Goal: Task Accomplishment & Management: Complete application form

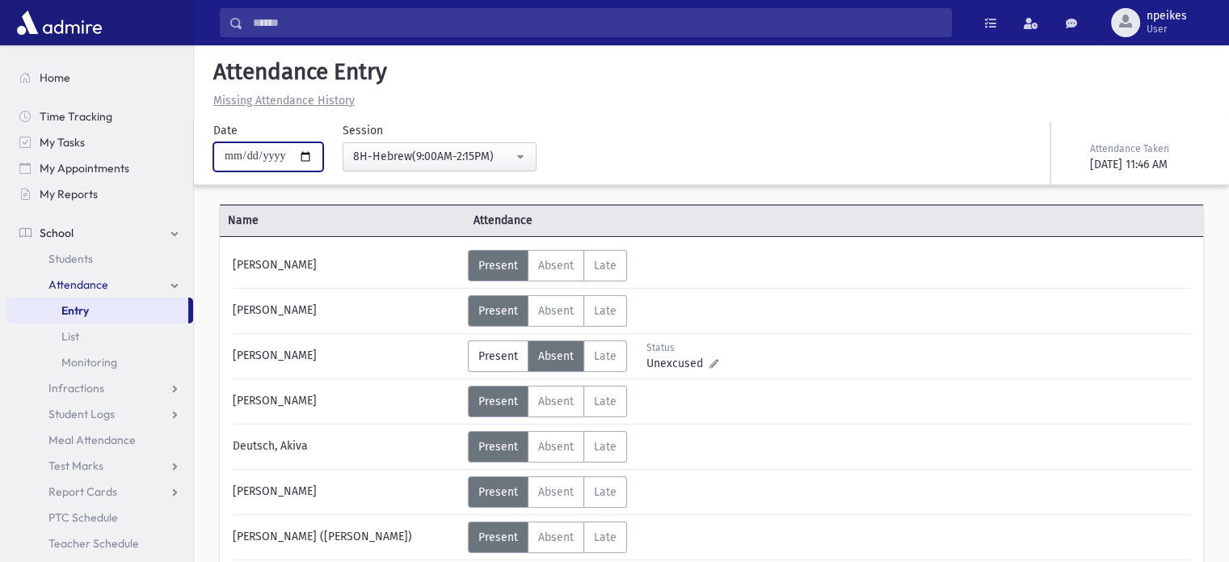
click at [318, 160] on input "**********" at bounding box center [268, 156] width 110 height 29
click at [312, 158] on input "**********" at bounding box center [268, 156] width 110 height 29
type input "**********"
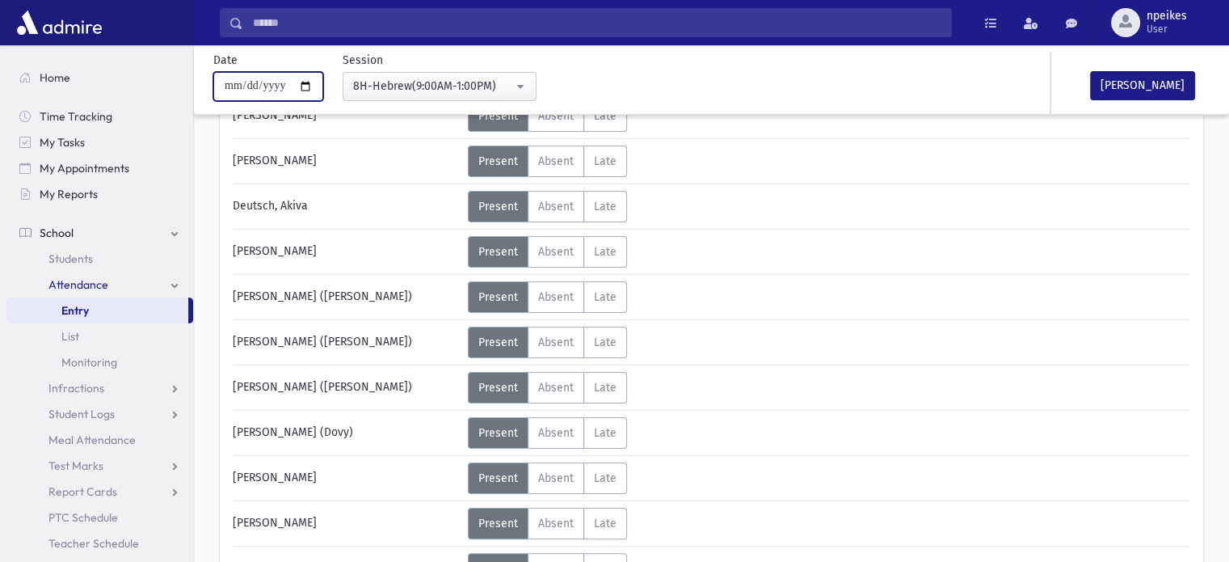
scroll to position [242, 0]
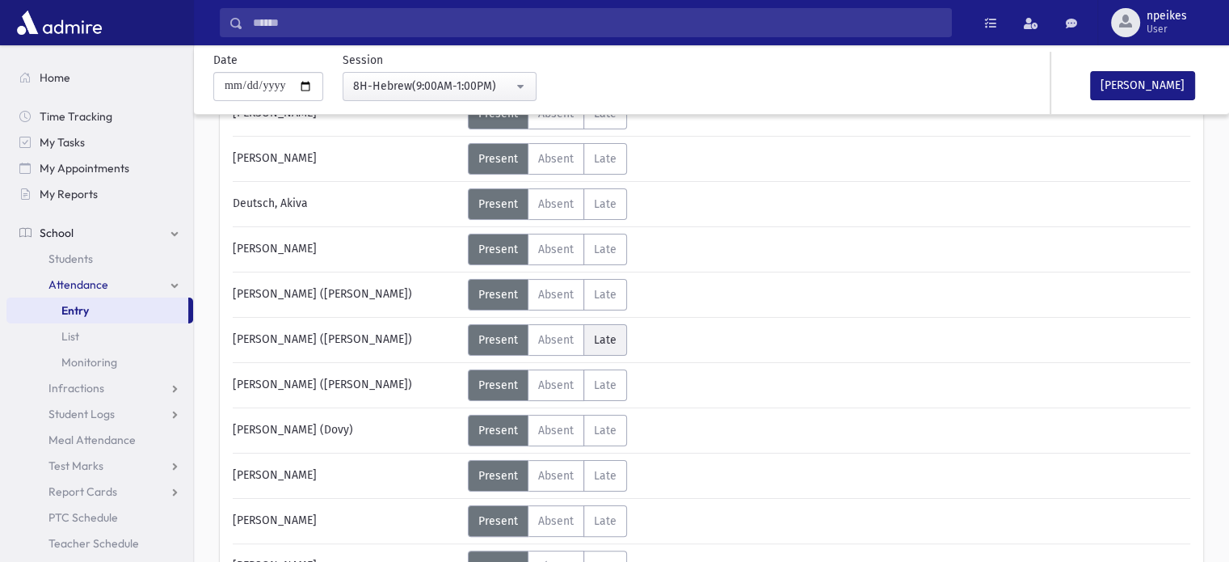
click at [609, 346] on label "Late Late" at bounding box center [606, 340] width 44 height 32
click at [595, 280] on label "Late Late" at bounding box center [606, 295] width 44 height 32
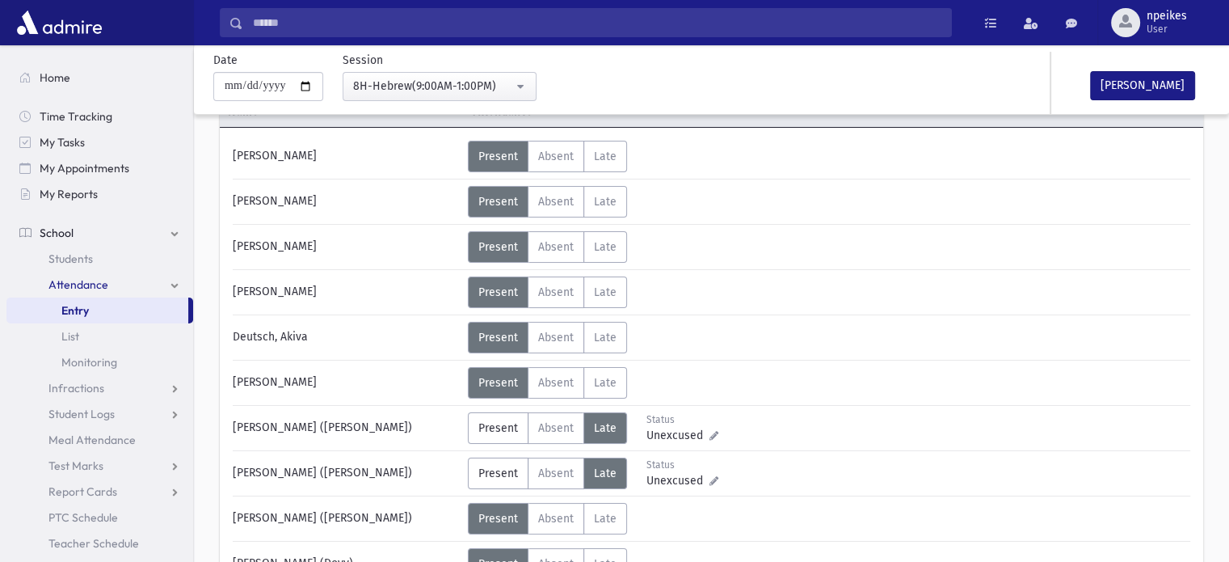
scroll to position [81, 0]
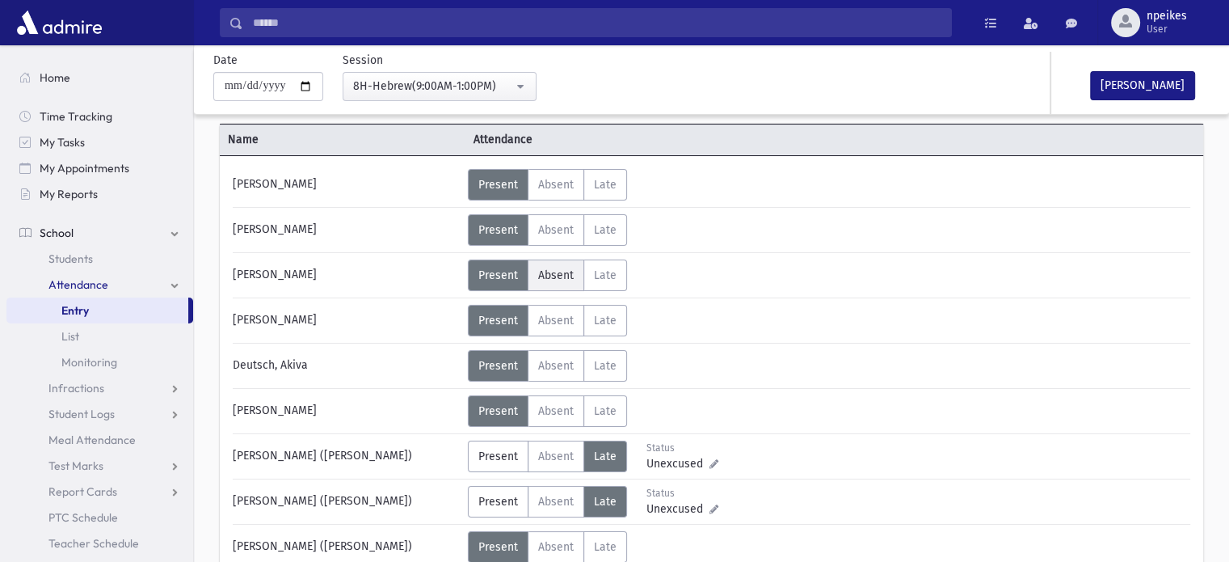
click at [554, 280] on span "Absent" at bounding box center [556, 275] width 36 height 14
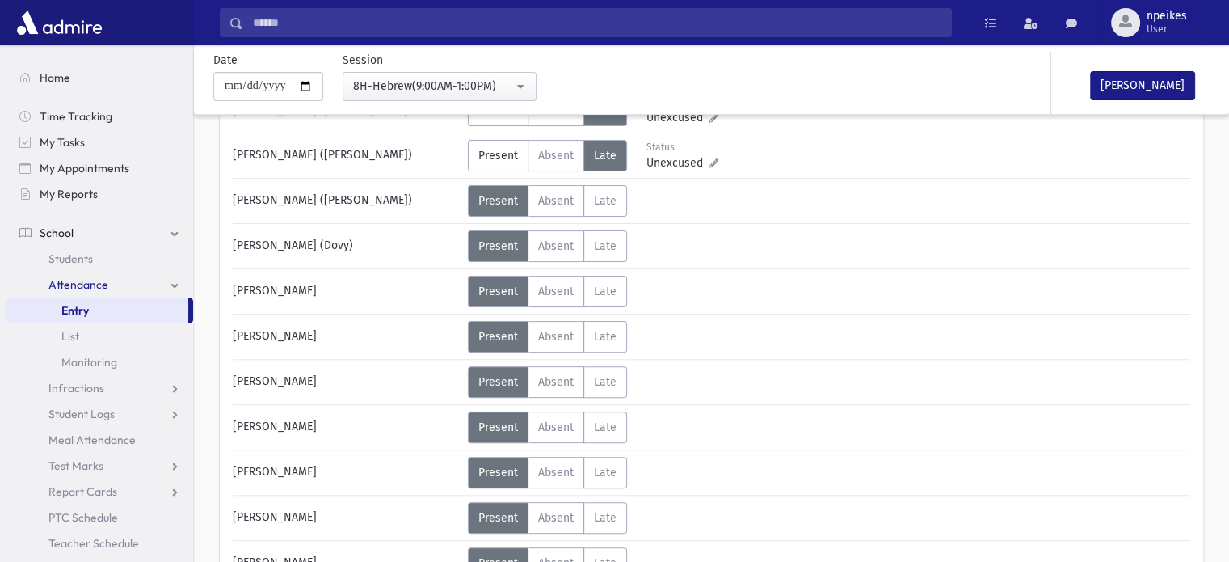
scroll to position [404, 0]
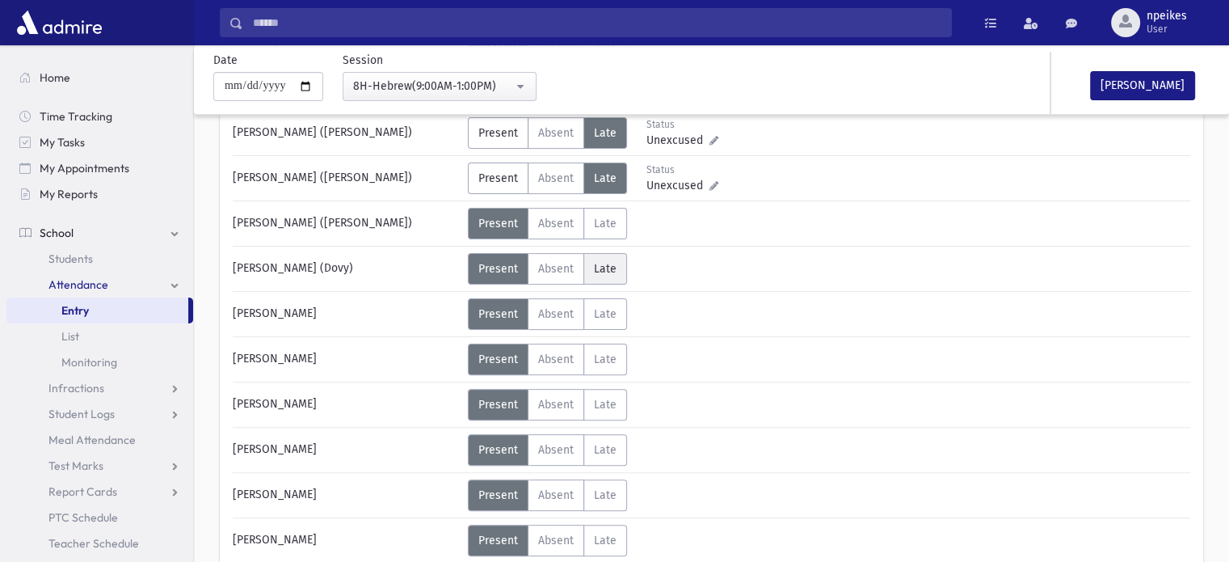
click at [605, 262] on span "Late" at bounding box center [605, 269] width 23 height 14
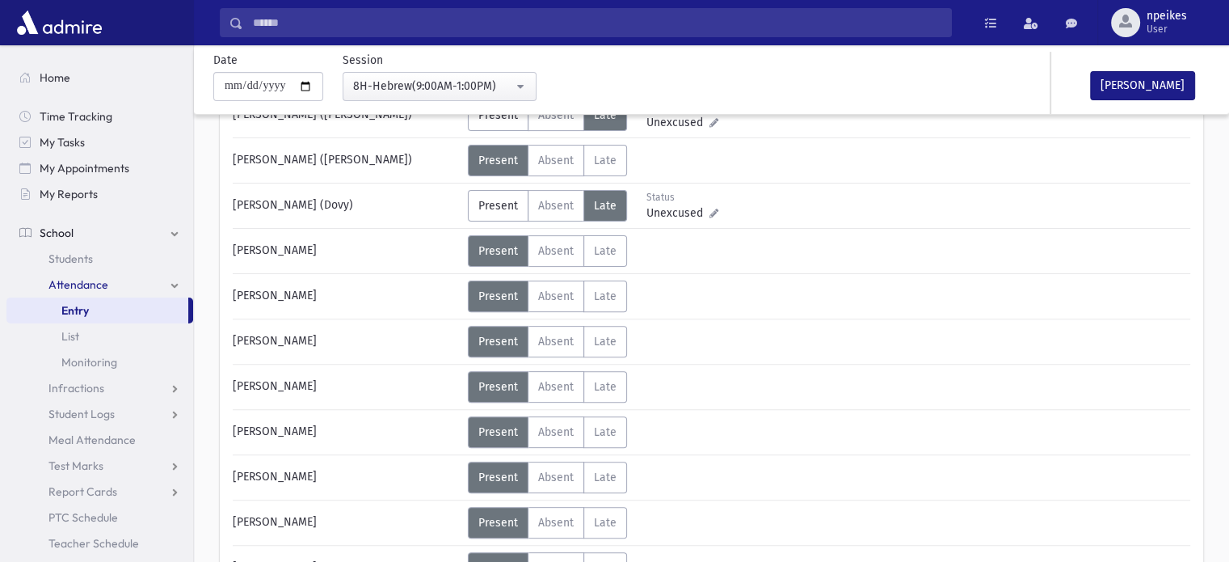
scroll to position [485, 0]
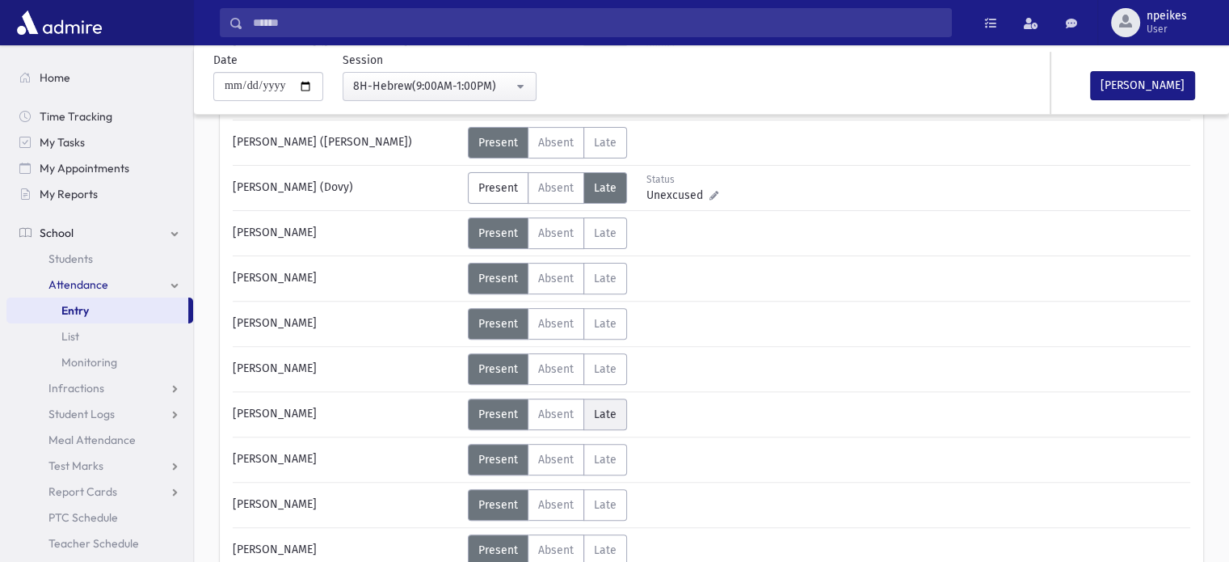
drag, startPoint x: 630, startPoint y: 419, endPoint x: 619, endPoint y: 416, distance: 10.8
click at [630, 419] on div "Present P Absent Absent [PERSON_NAME] Status Unexcused" at bounding box center [593, 414] width 251 height 32
click at [605, 407] on span "Late" at bounding box center [605, 414] width 23 height 14
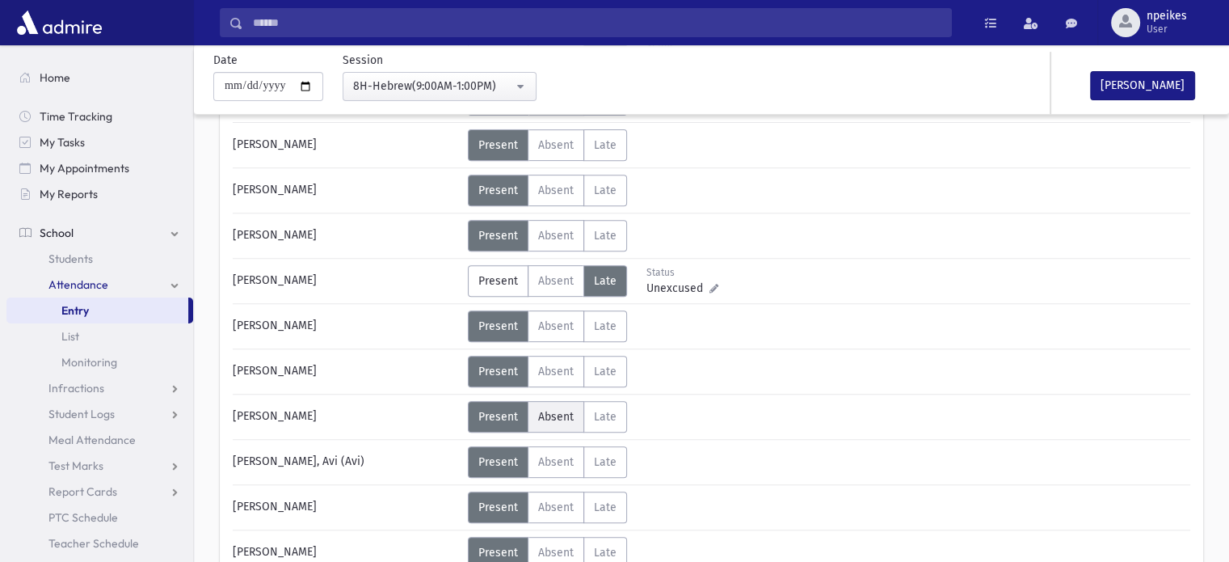
scroll to position [647, 0]
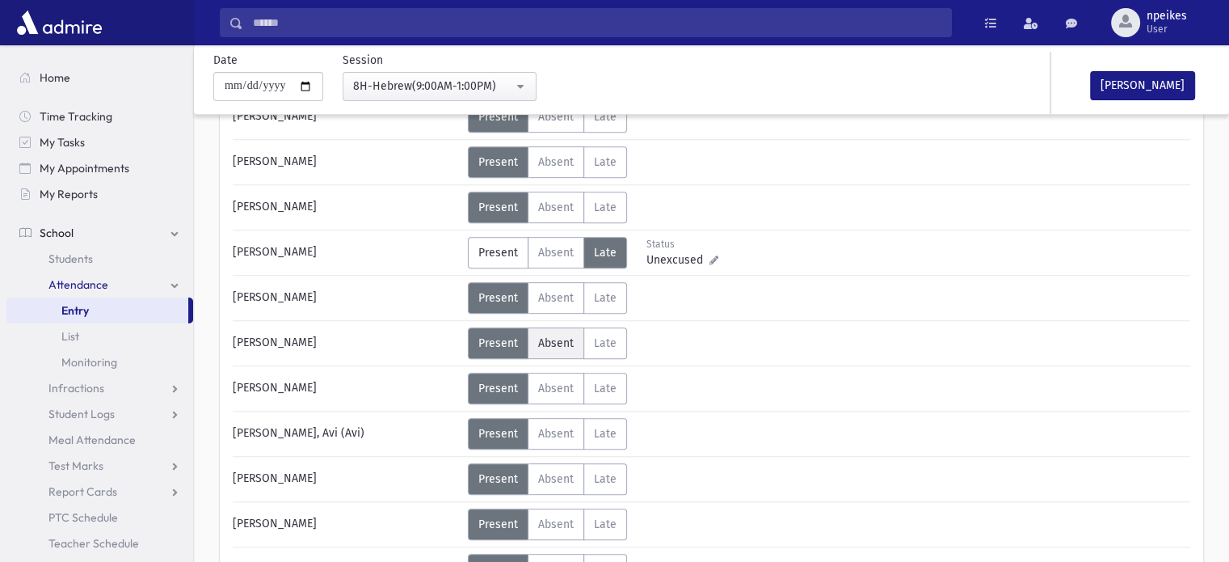
click at [567, 339] on span "Absent" at bounding box center [556, 343] width 36 height 14
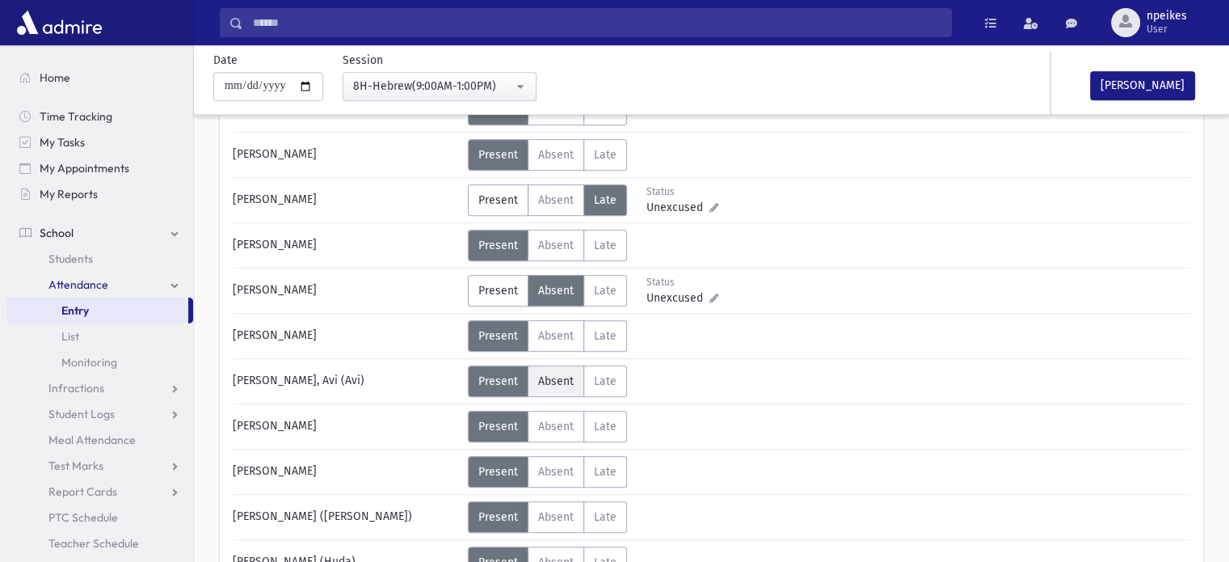
scroll to position [727, 0]
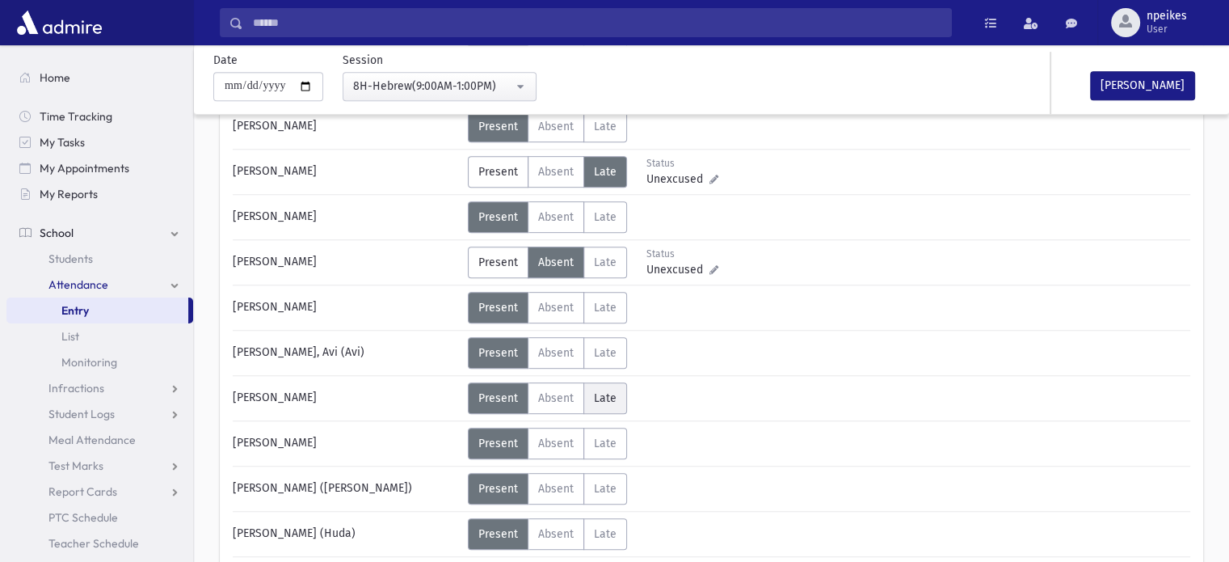
click at [601, 395] on span "Late" at bounding box center [605, 398] width 23 height 14
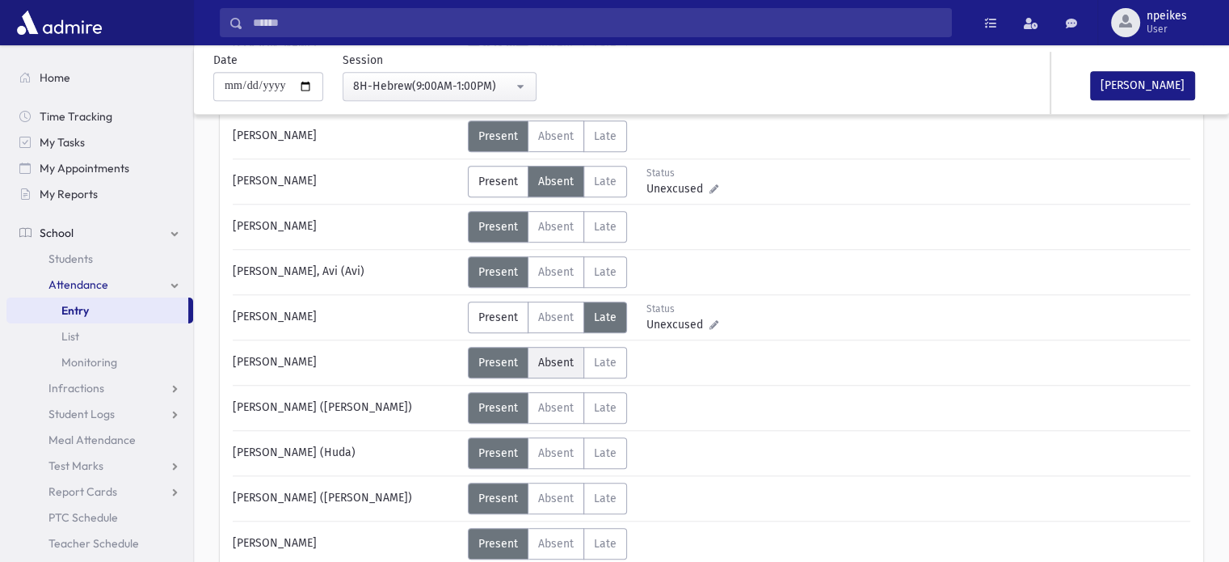
click at [546, 359] on span "Absent" at bounding box center [556, 363] width 36 height 14
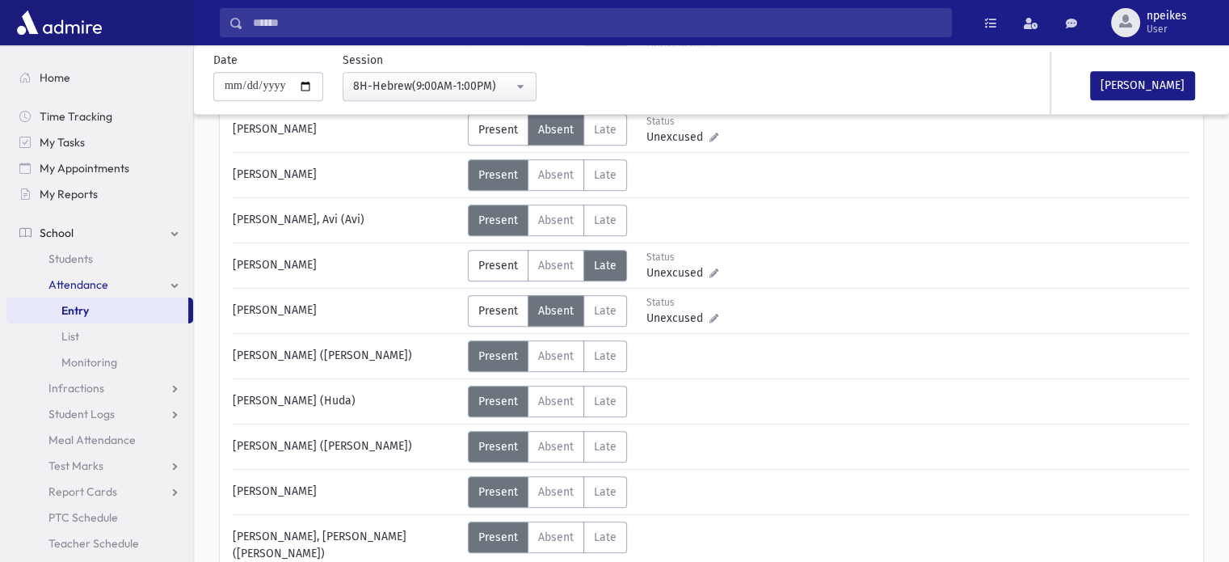
scroll to position [889, 0]
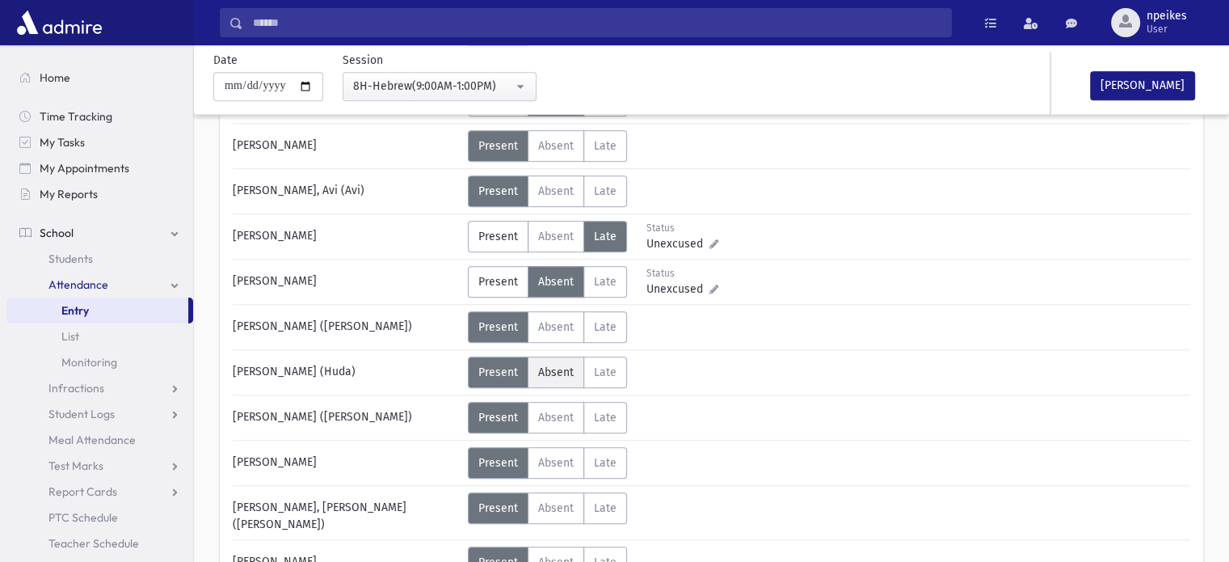
click at [546, 369] on span "Absent" at bounding box center [556, 372] width 36 height 14
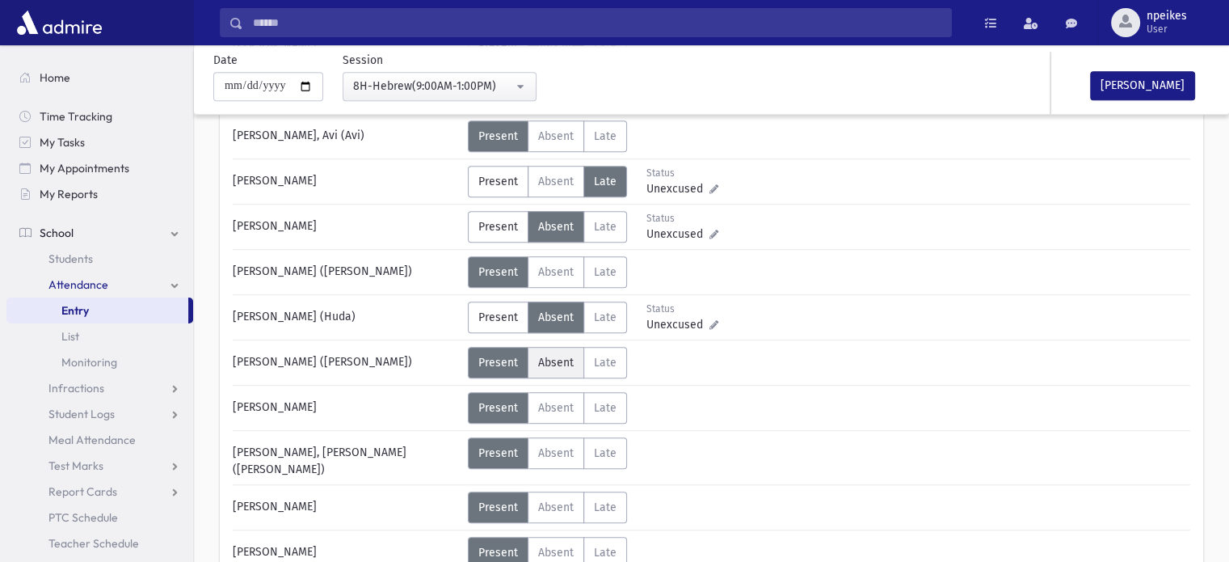
scroll to position [970, 0]
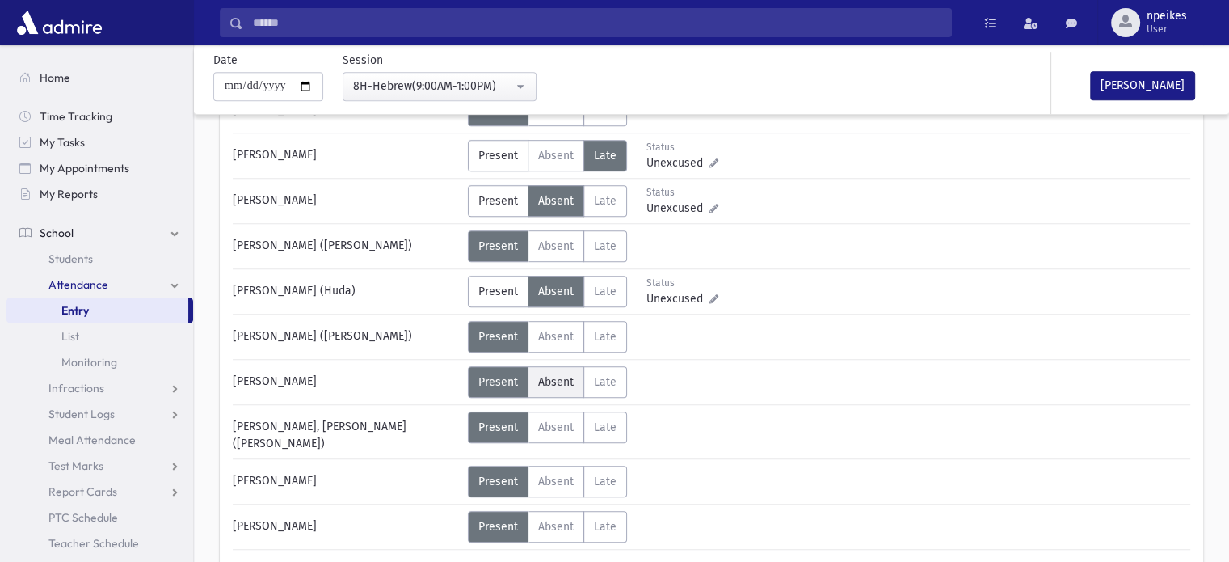
click at [552, 383] on span "Absent" at bounding box center [556, 382] width 36 height 14
click at [605, 422] on span "Late" at bounding box center [605, 427] width 23 height 14
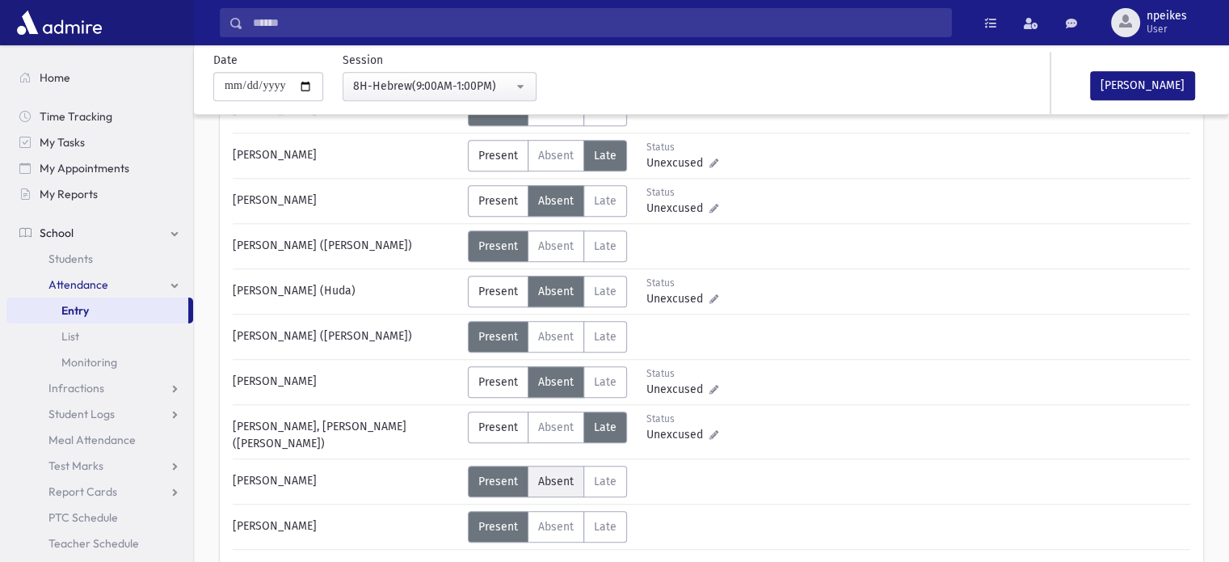
scroll to position [1035, 0]
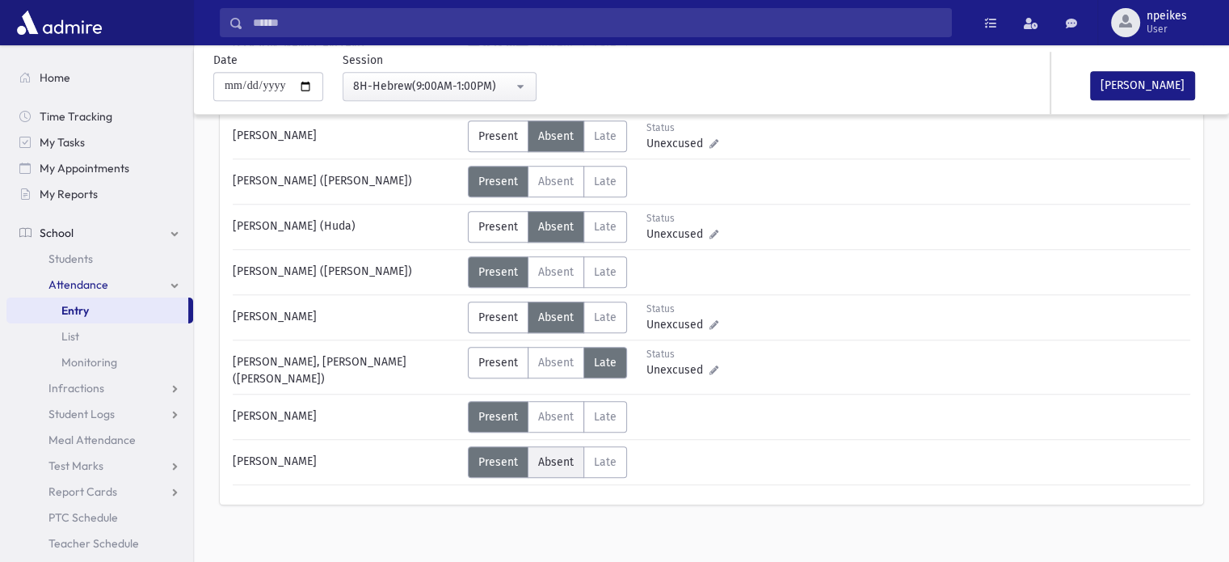
click at [558, 455] on span "Absent" at bounding box center [556, 462] width 36 height 14
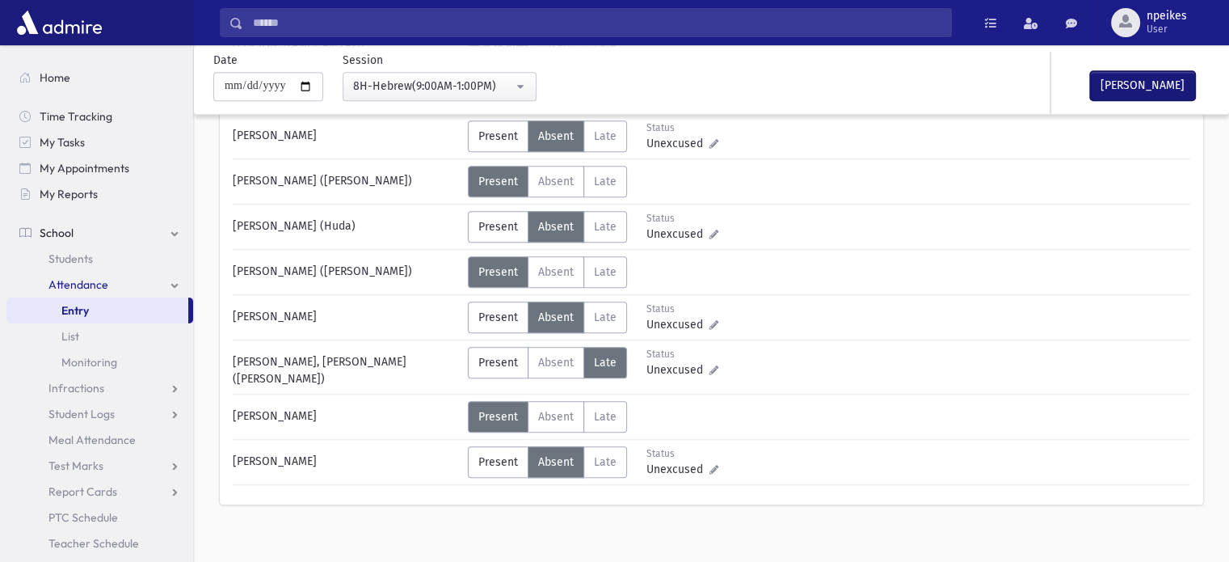
click at [1097, 88] on button "[PERSON_NAME]" at bounding box center [1142, 85] width 105 height 29
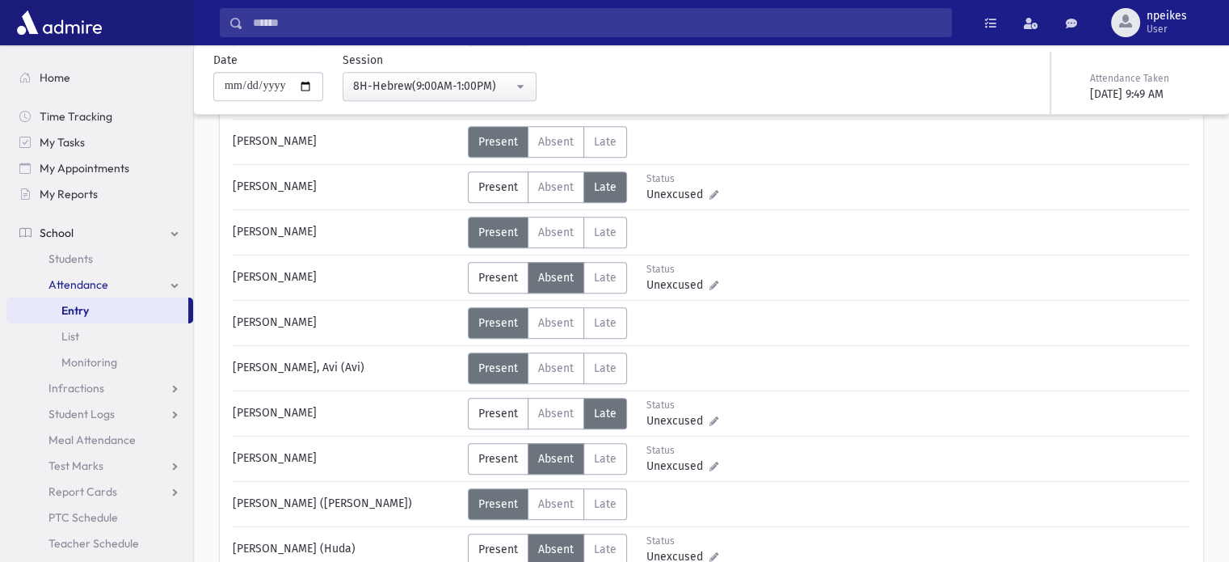
scroll to position [711, 0]
click at [543, 238] on label "Absent Absent" at bounding box center [556, 233] width 57 height 32
